Goal: Information Seeking & Learning: Learn about a topic

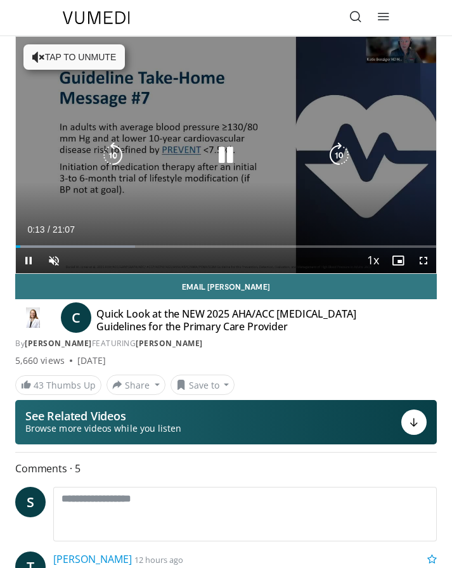
click at [40, 56] on icon "Video Player" at bounding box center [38, 57] width 13 height 13
click at [342, 157] on icon "Video Player" at bounding box center [338, 155] width 25 height 25
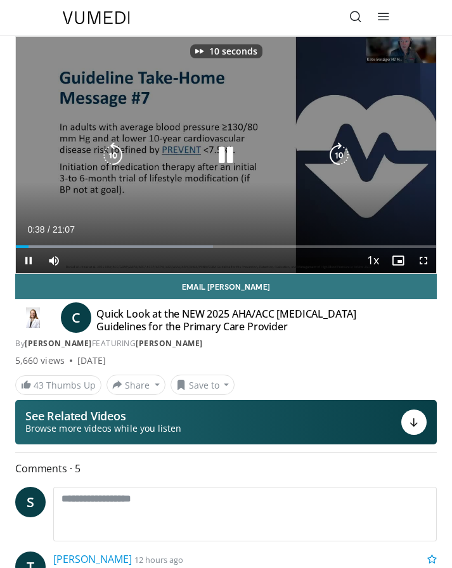
click at [342, 157] on icon "Video Player" at bounding box center [338, 155] width 25 height 25
click at [336, 162] on icon "Video Player" at bounding box center [338, 155] width 25 height 25
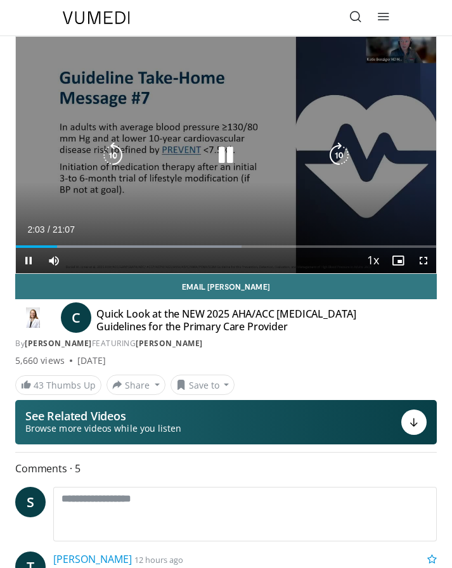
click at [335, 157] on icon "Video Player" at bounding box center [338, 155] width 25 height 25
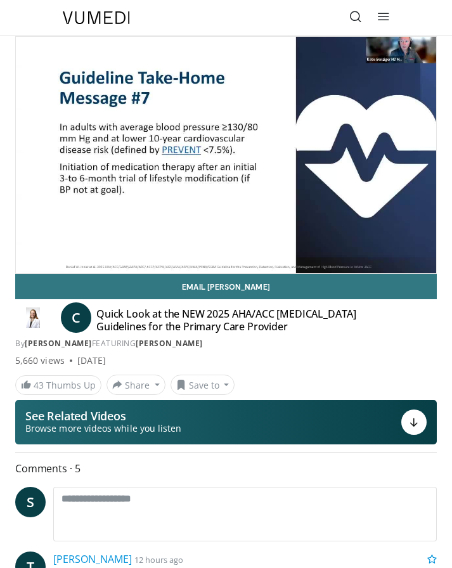
click at [335, 157] on div "20 seconds Tap to unmute" at bounding box center [226, 155] width 420 height 236
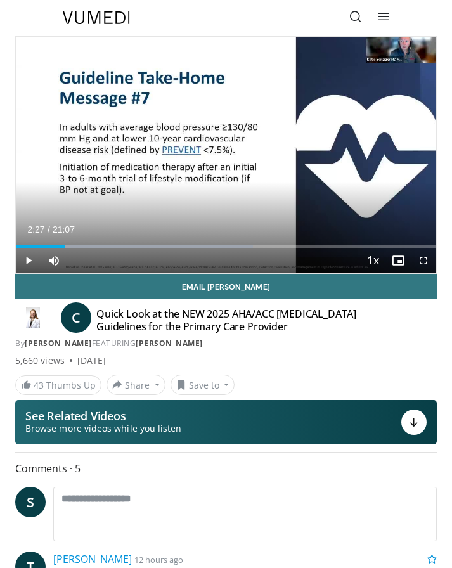
click at [335, 157] on div "20 seconds Tap to unmute" at bounding box center [226, 155] width 420 height 236
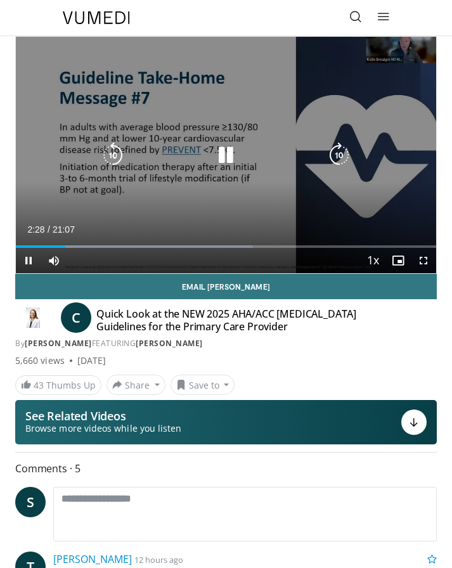
click at [341, 154] on icon "Video Player" at bounding box center [338, 155] width 25 height 25
click at [340, 152] on icon "Video Player" at bounding box center [338, 155] width 25 height 25
click at [338, 157] on icon "Video Player" at bounding box center [338, 155] width 25 height 25
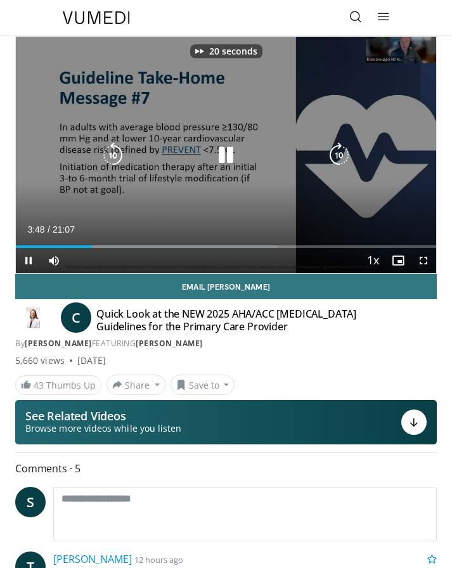
click at [338, 157] on icon "Video Player" at bounding box center [338, 155] width 25 height 25
click at [341, 157] on icon "Video Player" at bounding box center [338, 155] width 25 height 25
click at [341, 153] on icon "Video Player" at bounding box center [338, 155] width 25 height 25
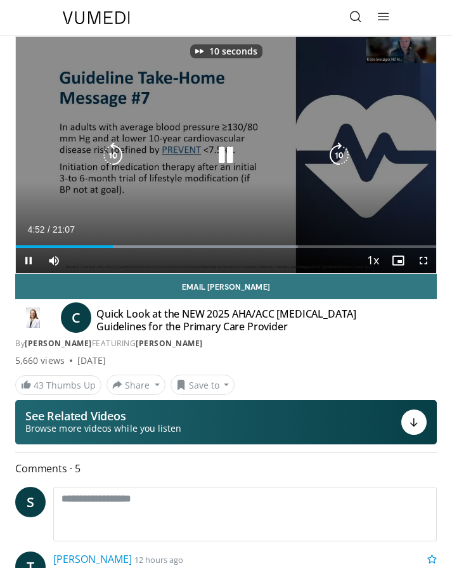
click at [341, 153] on icon "Video Player" at bounding box center [338, 155] width 25 height 25
click at [340, 151] on icon "Video Player" at bounding box center [338, 155] width 25 height 25
click at [338, 155] on icon "Video Player" at bounding box center [338, 155] width 25 height 25
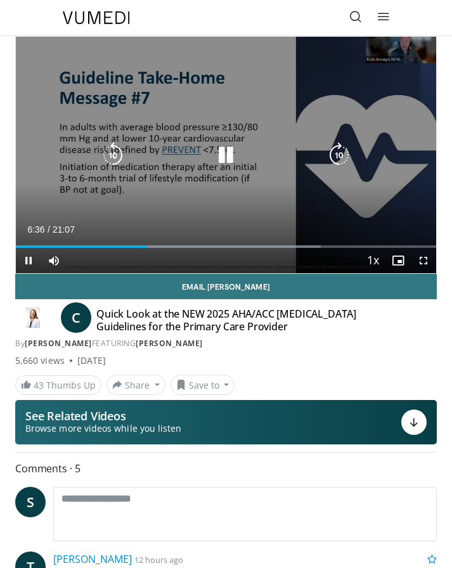
click at [338, 158] on icon "Video Player" at bounding box center [338, 155] width 25 height 25
click at [362, 170] on div "20 seconds Tap to unmute" at bounding box center [226, 155] width 420 height 236
click at [337, 158] on icon "Video Player" at bounding box center [338, 155] width 25 height 25
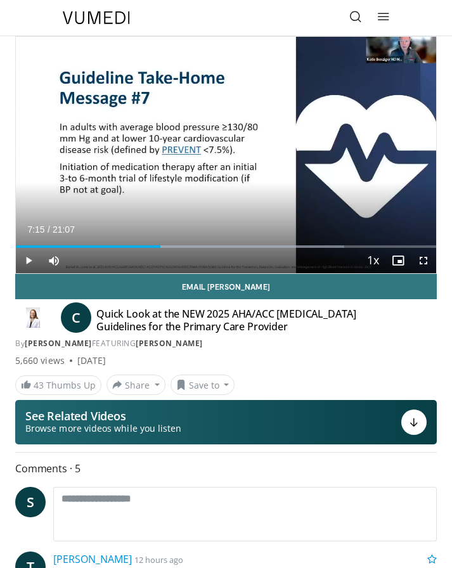
click at [337, 158] on div "10 seconds Tap to unmute" at bounding box center [226, 155] width 420 height 236
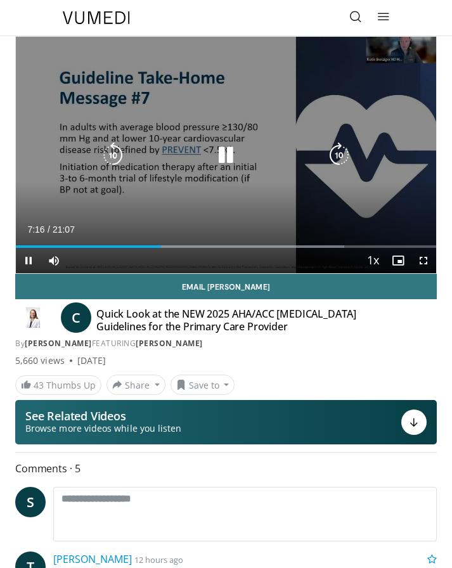
click at [339, 151] on icon "Video Player" at bounding box center [338, 155] width 25 height 25
click at [337, 154] on icon "Video Player" at bounding box center [338, 155] width 25 height 25
click at [338, 157] on icon "Video Player" at bounding box center [338, 155] width 25 height 25
click at [339, 156] on icon "Video Player" at bounding box center [338, 155] width 25 height 25
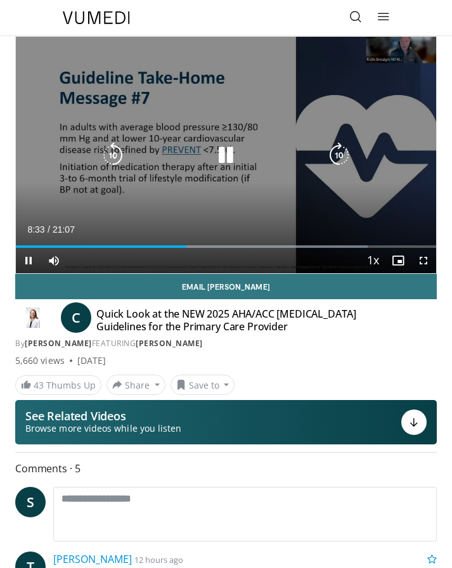
click at [339, 156] on icon "Video Player" at bounding box center [338, 155] width 25 height 25
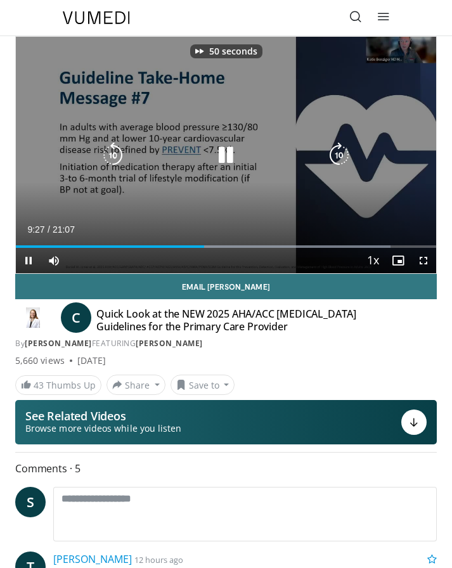
click at [339, 156] on icon "Video Player" at bounding box center [338, 155] width 25 height 25
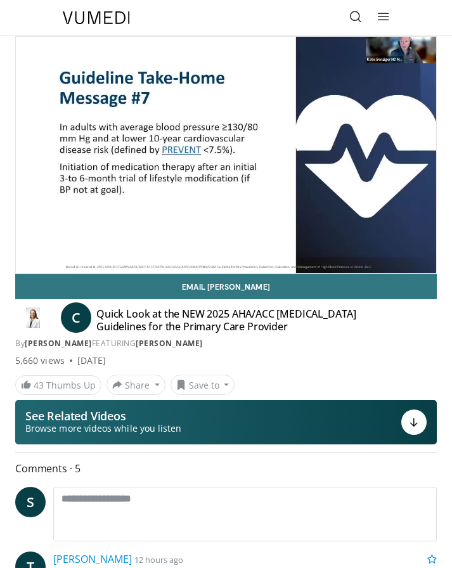
click at [338, 155] on div "80 seconds Tap to unmute" at bounding box center [226, 155] width 420 height 236
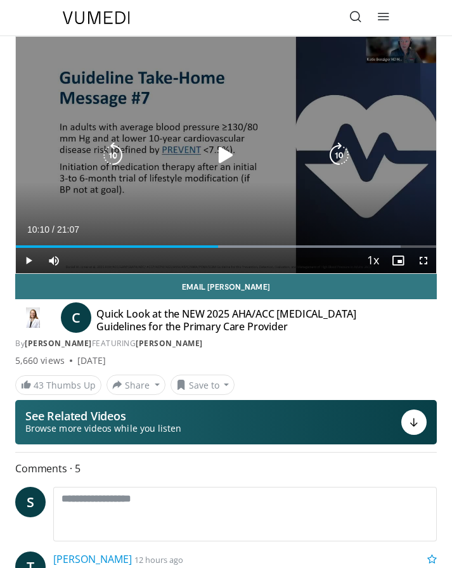
click at [338, 160] on icon "Video Player" at bounding box center [338, 155] width 25 height 25
click at [342, 155] on icon "Video Player" at bounding box center [338, 155] width 25 height 25
click at [338, 155] on icon "Video Player" at bounding box center [338, 155] width 25 height 25
click at [341, 148] on div "10 seconds Tap to unmute" at bounding box center [226, 155] width 420 height 236
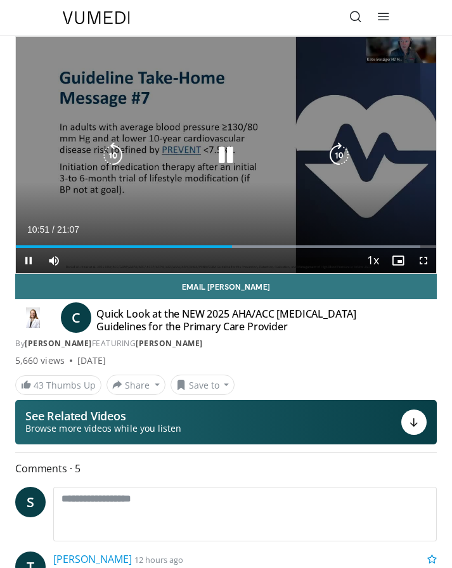
click at [338, 155] on icon "Video Player" at bounding box center [338, 155] width 25 height 25
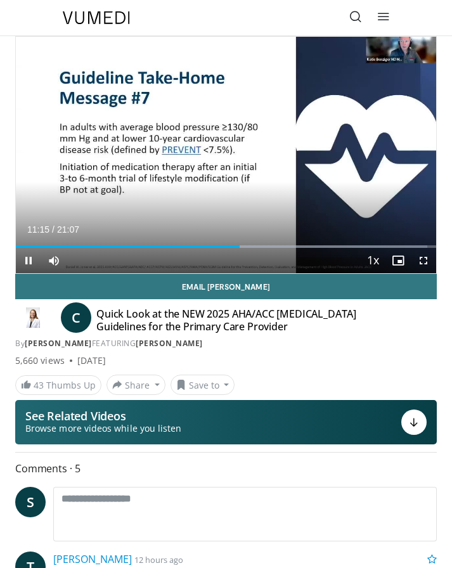
click at [338, 155] on div "20 seconds Tap to unmute" at bounding box center [226, 155] width 420 height 236
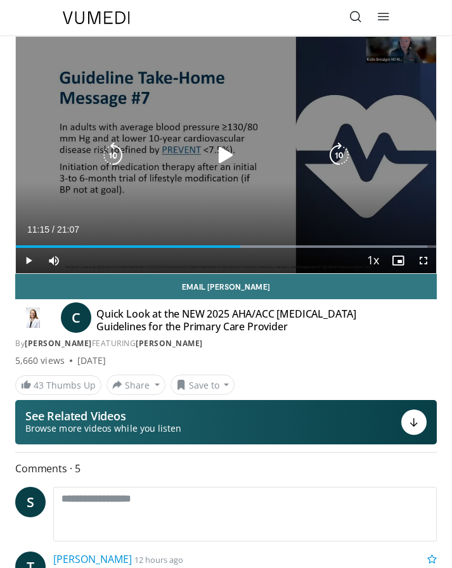
click at [337, 158] on icon "Video Player" at bounding box center [338, 155] width 25 height 25
